Goal: Information Seeking & Learning: Compare options

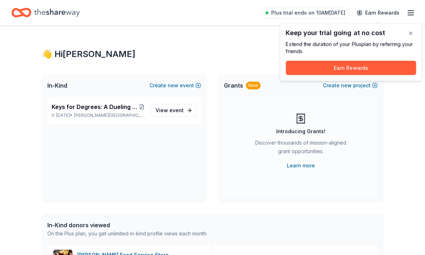
click at [410, 58] on div "Keep your trial going at no cost Extend the duration of your Plus plan by refer…" at bounding box center [351, 53] width 130 height 46
click at [416, 55] on div "Extend the duration of your Plus plan by referring your friends." at bounding box center [351, 48] width 130 height 14
click at [410, 31] on button "button" at bounding box center [411, 33] width 14 height 14
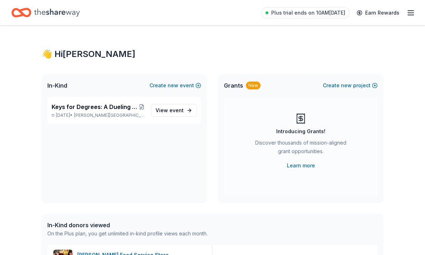
click at [311, 14] on span "Plus trial ends on 10AM[DATE]" at bounding box center [308, 13] width 74 height 9
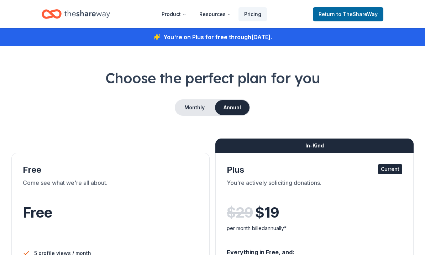
click at [352, 15] on span "to TheShareWay" at bounding box center [357, 14] width 41 height 6
click at [250, 40] on div "You're on Plus for free through [DATE] ." at bounding box center [212, 37] width 425 height 18
click at [257, 15] on link "Pricing" at bounding box center [253, 14] width 28 height 14
click at [178, 16] on button "Product" at bounding box center [174, 14] width 36 height 14
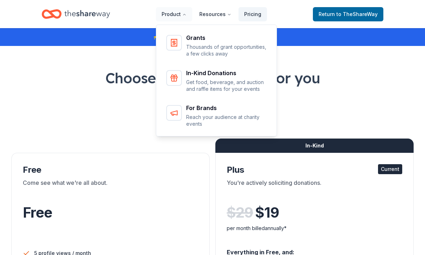
click at [361, 81] on h1 "Choose the perfect plan for you" at bounding box center [212, 78] width 402 height 20
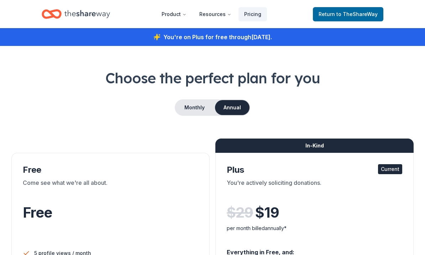
click at [219, 13] on button "Resources" at bounding box center [215, 14] width 43 height 14
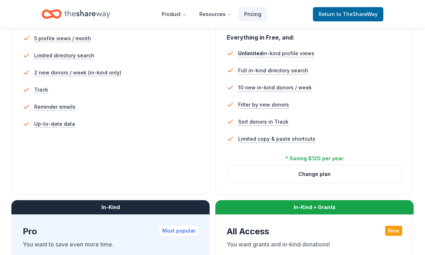
scroll to position [215, 0]
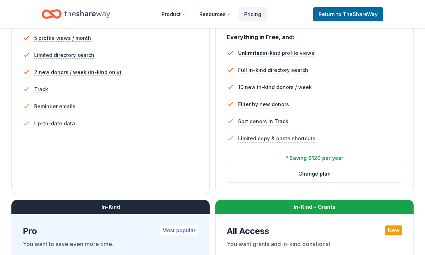
click at [321, 174] on button "Change plan" at bounding box center [314, 173] width 175 height 17
